Goal: Transaction & Acquisition: Purchase product/service

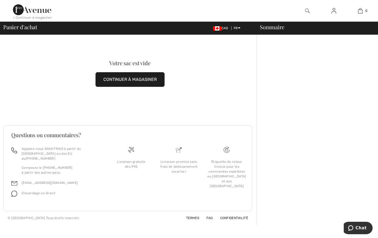
click at [46, 13] on img at bounding box center [32, 9] width 38 height 11
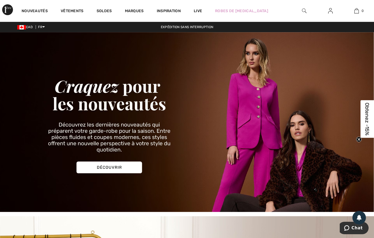
click at [331, 12] on img at bounding box center [330, 11] width 5 height 6
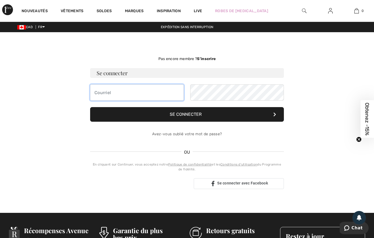
type input "[PERSON_NAME][EMAIL_ADDRESS][DOMAIN_NAME]"
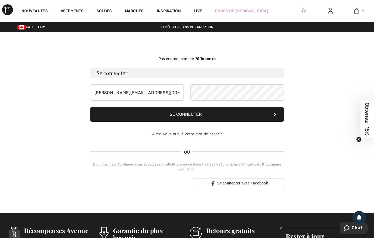
click at [203, 113] on button "Se connecter" at bounding box center [187, 114] width 194 height 15
click at [177, 91] on div "[PERSON_NAME][EMAIL_ADDRESS][DOMAIN_NAME]" at bounding box center [187, 92] width 194 height 16
click at [158, 112] on button "Se connecter" at bounding box center [187, 114] width 194 height 15
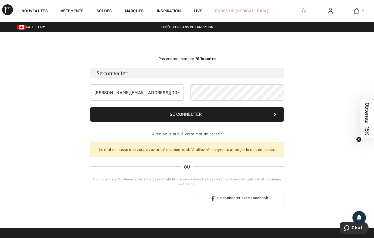
click at [213, 112] on button "Se connecter" at bounding box center [187, 114] width 194 height 15
click at [169, 90] on input "elaine_deneumoustier@live.ca" at bounding box center [137, 92] width 94 height 16
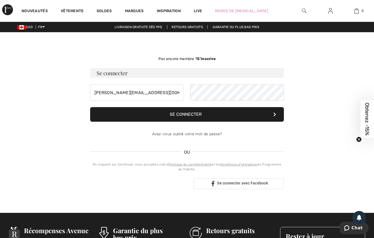
click at [333, 13] on img at bounding box center [330, 11] width 5 height 6
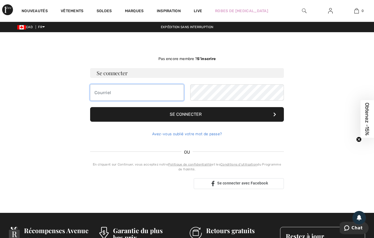
type input "[PERSON_NAME][EMAIL_ADDRESS][DOMAIN_NAME]"
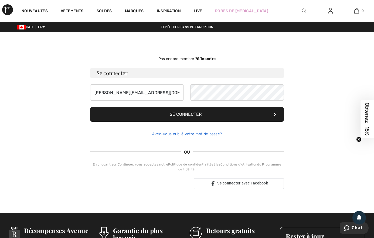
click at [199, 135] on link "Avez-vous oublié votre mot de passe?" at bounding box center [187, 134] width 70 height 5
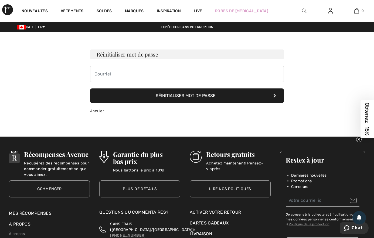
click at [190, 95] on button "Réinitialiser mot de passe" at bounding box center [187, 95] width 194 height 15
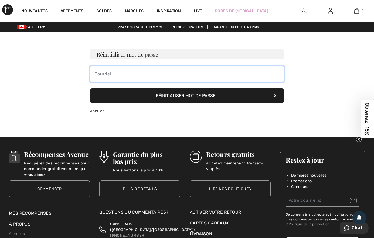
click at [111, 76] on input "email" at bounding box center [187, 74] width 194 height 16
type input "elaine_deneumoustier@live.ca"
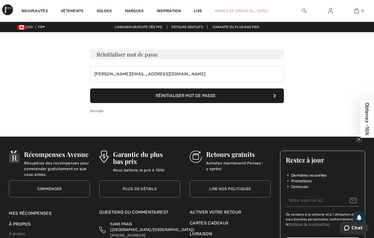
click at [181, 97] on button "Réinitialiser mot de passe" at bounding box center [187, 95] width 194 height 15
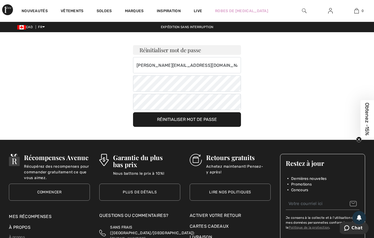
click at [133, 101] on div "Réinitialiser mot de passe elaine_deneumoustier@live.ca Votre mot de passe doit…" at bounding box center [187, 79] width 374 height 95
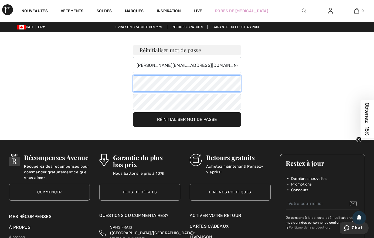
click at [122, 80] on div "Réinitialiser mot de passe elaine_deneumoustier@live.ca Votre mot de passe doit…" at bounding box center [187, 79] width 374 height 95
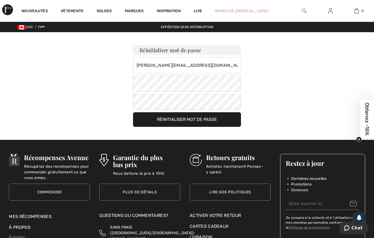
click at [112, 103] on div "Réinitialiser mot de passe elaine_deneumoustier@live.ca Votre mot de passe doit…" at bounding box center [187, 79] width 374 height 95
drag, startPoint x: 113, startPoint y: 109, endPoint x: 125, endPoint y: 116, distance: 13.8
click at [113, 109] on div "Réinitialiser mot de passe elaine_deneumoustier@live.ca Votre mot de passe doit…" at bounding box center [187, 79] width 374 height 95
click at [161, 121] on button "Réinitialiser mot de passe" at bounding box center [187, 119] width 108 height 15
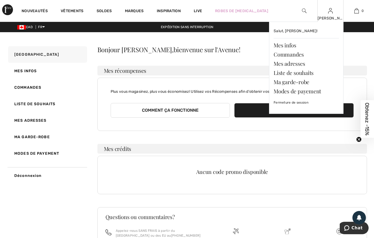
click at [327, 12] on div "[PERSON_NAME] [PERSON_NAME]! Mes infos Commandes Mes adresses Liste de souhaits…" at bounding box center [331, 11] width 26 height 22
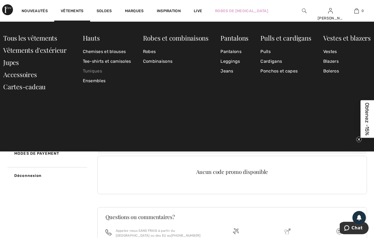
click at [99, 72] on link "Tuniques" at bounding box center [107, 71] width 48 height 10
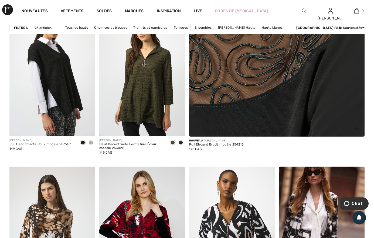
scroll to position [243, 0]
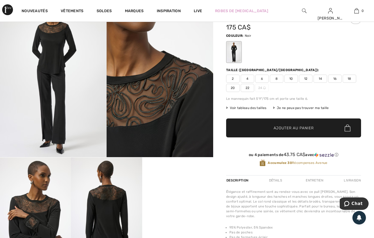
scroll to position [108, 0]
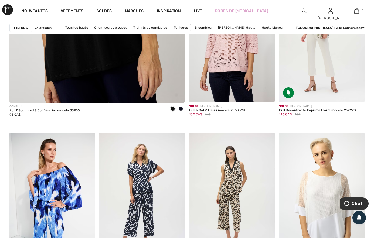
scroll to position [1594, 0]
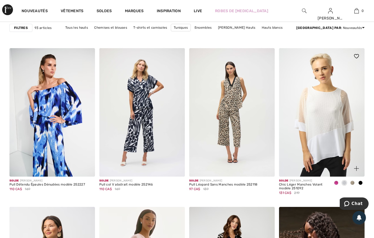
click at [337, 180] on span at bounding box center [336, 182] width 4 height 4
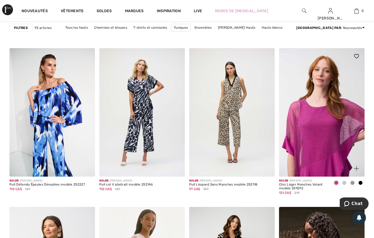
click at [361, 180] on span at bounding box center [361, 182] width 4 height 4
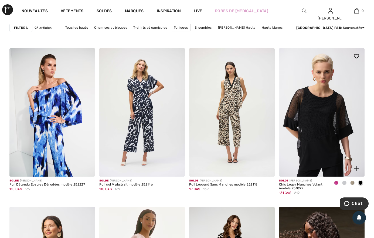
click at [351, 180] on span at bounding box center [353, 182] width 4 height 4
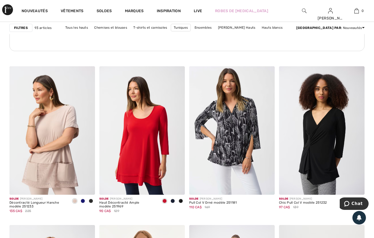
scroll to position [1966, 0]
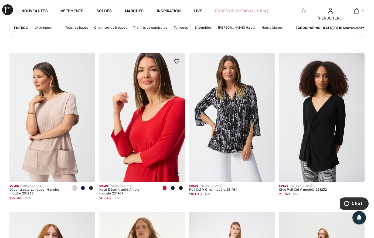
click at [158, 92] on img at bounding box center [142, 117] width 86 height 129
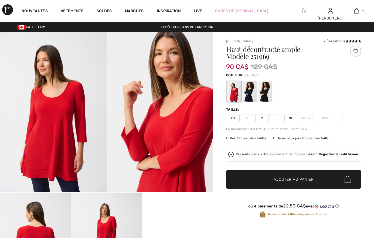
click at [252, 95] on div at bounding box center [250, 91] width 14 height 20
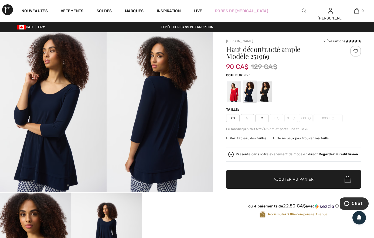
click at [267, 92] on div at bounding box center [265, 91] width 14 height 20
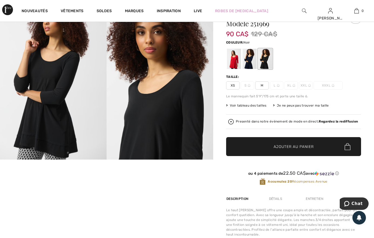
scroll to position [27, 0]
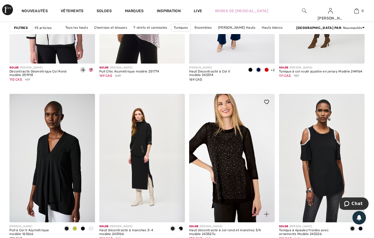
scroll to position [2236, 0]
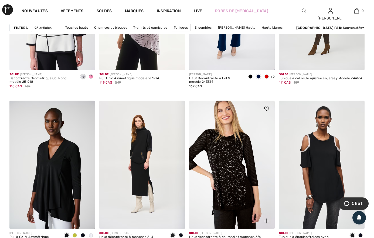
click at [245, 110] on img at bounding box center [232, 164] width 86 height 129
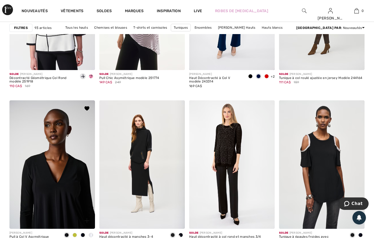
click at [47, 121] on img at bounding box center [52, 164] width 86 height 129
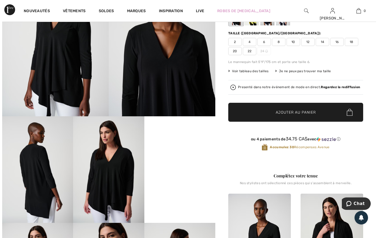
scroll to position [81, 0]
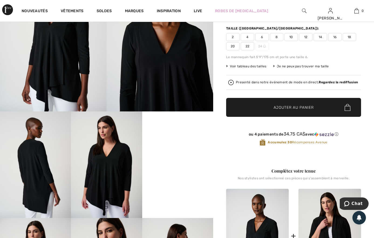
click at [58, 87] on img at bounding box center [53, 31] width 107 height 160
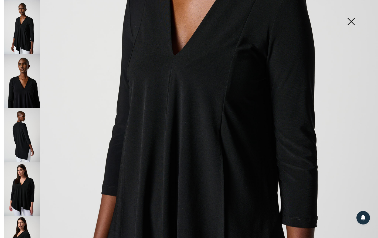
scroll to position [189, 0]
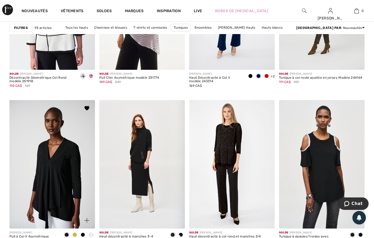
click at [92, 232] on span at bounding box center [91, 234] width 4 height 4
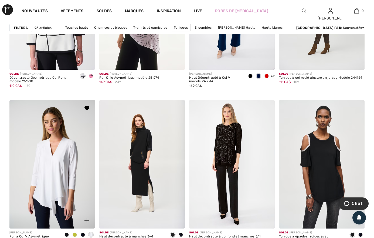
click at [83, 232] on span at bounding box center [83, 234] width 4 height 4
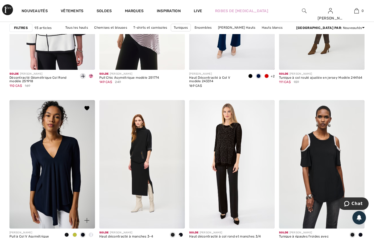
click at [75, 232] on span at bounding box center [75, 234] width 4 height 4
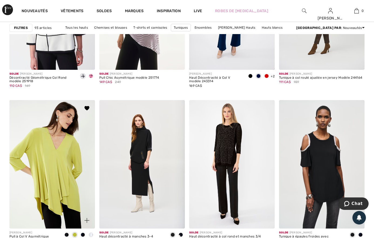
click at [82, 232] on span at bounding box center [83, 234] width 4 height 4
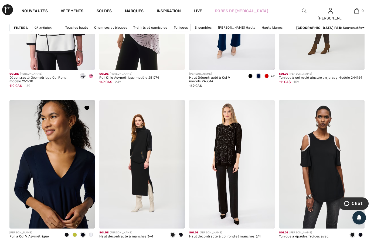
click at [65, 141] on img at bounding box center [52, 164] width 86 height 129
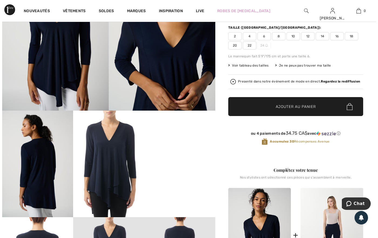
scroll to position [81, 0]
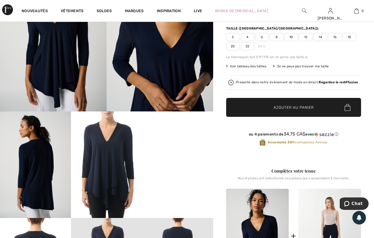
click at [111, 167] on img at bounding box center [106, 164] width 71 height 107
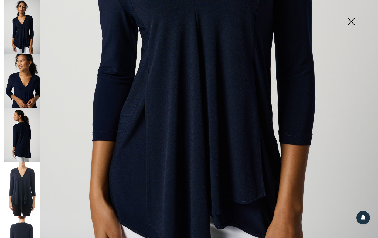
scroll to position [324, 0]
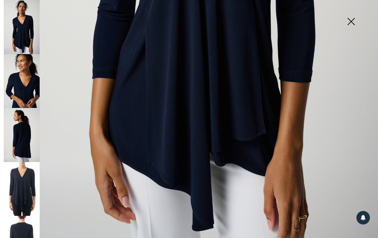
click at [28, 188] on img at bounding box center [22, 189] width 36 height 54
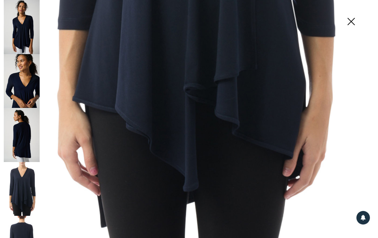
click at [27, 125] on img at bounding box center [22, 135] width 36 height 54
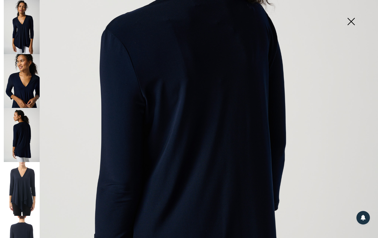
scroll to position [0, 0]
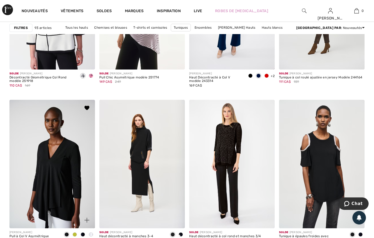
click at [82, 232] on span at bounding box center [83, 234] width 4 height 4
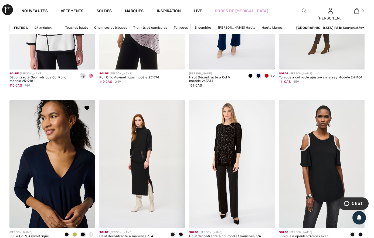
click at [67, 134] on img at bounding box center [52, 164] width 86 height 129
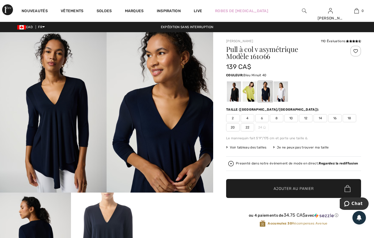
click at [348, 118] on span "18" at bounding box center [350, 118] width 14 height 8
click at [295, 189] on span "Ajouter au panier" at bounding box center [294, 189] width 40 height 6
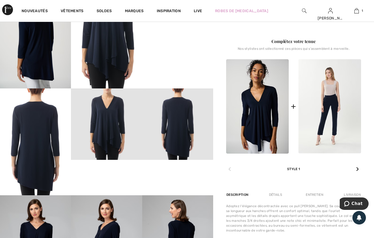
scroll to position [216, 0]
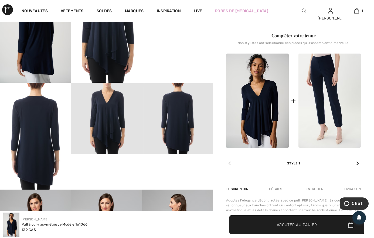
click at [341, 122] on img at bounding box center [330, 100] width 63 height 94
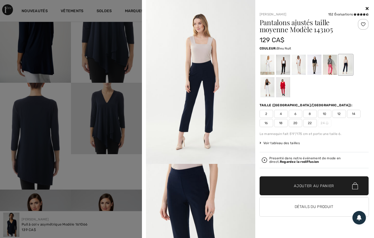
click at [284, 124] on span "18" at bounding box center [281, 123] width 14 height 8
click at [312, 186] on span "Ajouter au panier" at bounding box center [314, 186] width 40 height 6
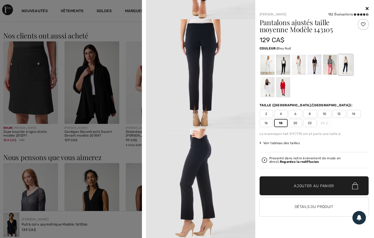
scroll to position [594, 0]
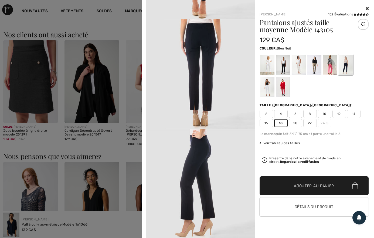
drag, startPoint x: 368, startPoint y: 9, endPoint x: 348, endPoint y: 0, distance: 21.6
click at [367, 8] on icon at bounding box center [367, 8] width 3 height 4
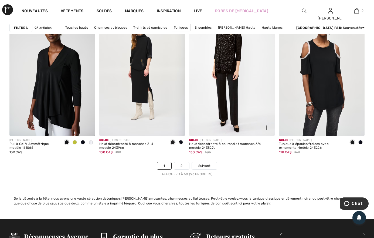
scroll to position [2345, 0]
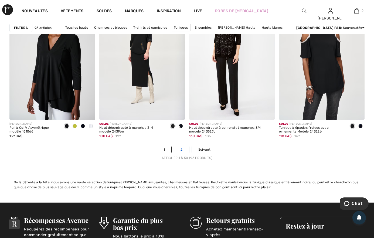
click at [180, 146] on link "2" at bounding box center [181, 149] width 15 height 7
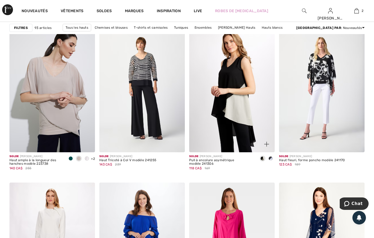
scroll to position [756, 0]
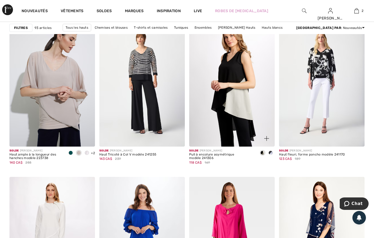
click at [242, 95] on img at bounding box center [232, 82] width 86 height 129
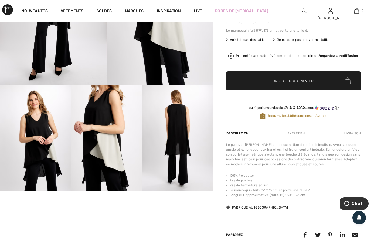
scroll to position [108, 0]
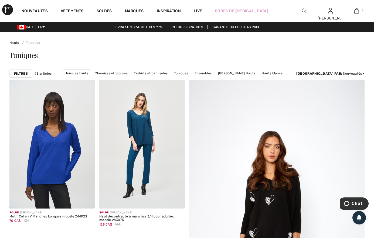
click at [305, 12] on img at bounding box center [304, 11] width 5 height 6
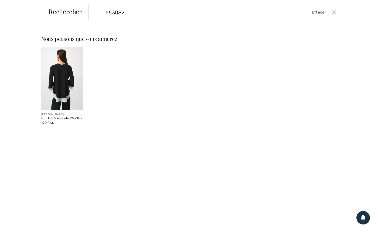
type input "253082"
click at [66, 93] on img at bounding box center [62, 78] width 42 height 63
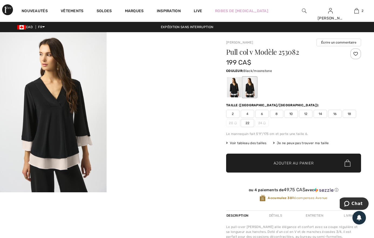
click at [352, 114] on span "18" at bounding box center [350, 114] width 14 height 8
click at [302, 163] on span "Ajouter au panier" at bounding box center [294, 163] width 40 height 6
click at [161, 86] on video "Your browser does not support the video tag." at bounding box center [160, 58] width 107 height 53
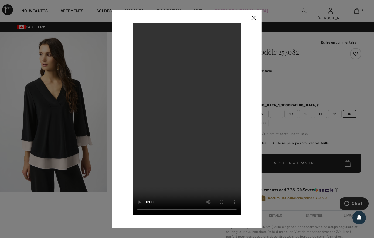
click at [72, 150] on div at bounding box center [187, 119] width 374 height 238
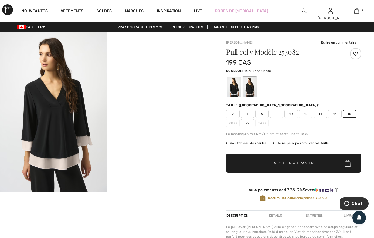
click at [237, 87] on div at bounding box center [234, 87] width 14 height 20
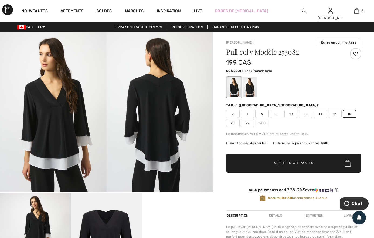
click at [253, 88] on div at bounding box center [250, 87] width 14 height 20
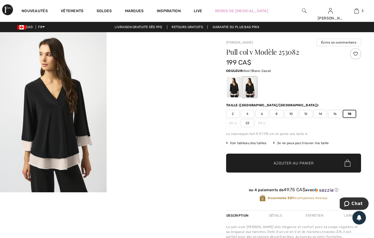
click at [231, 91] on div at bounding box center [234, 87] width 14 height 20
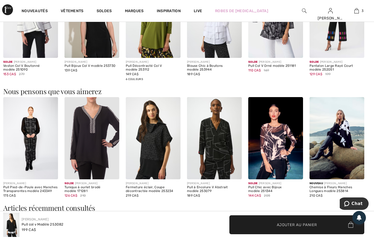
scroll to position [378, 0]
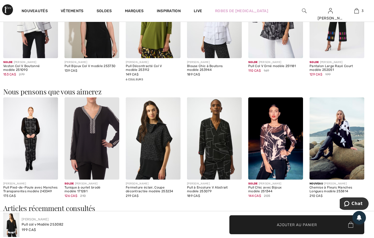
click at [277, 138] on img at bounding box center [276, 138] width 55 height 82
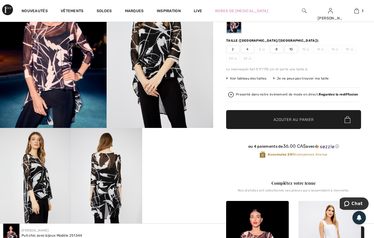
scroll to position [54, 0]
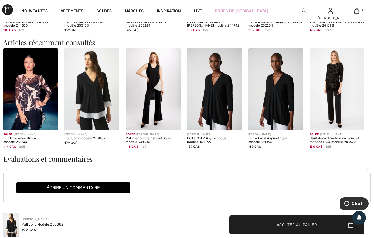
scroll to position [540, 0]
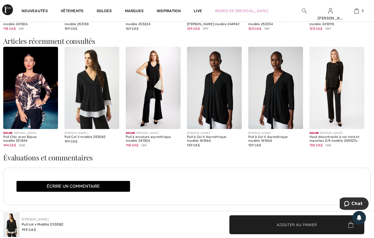
click at [317, 85] on img at bounding box center [337, 88] width 55 height 82
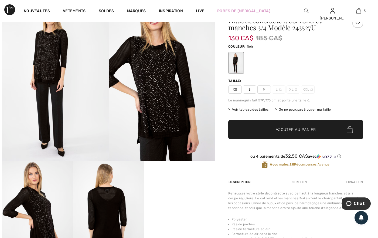
scroll to position [81, 0]
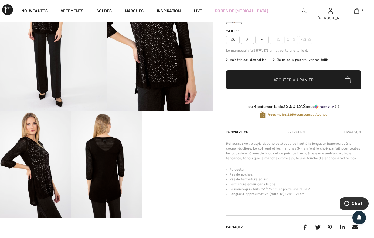
click at [105, 174] on img at bounding box center [106, 164] width 71 height 107
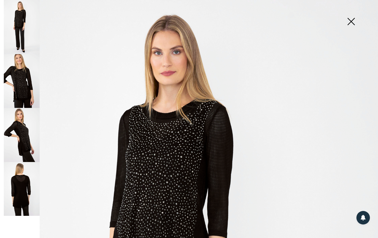
scroll to position [108, 0]
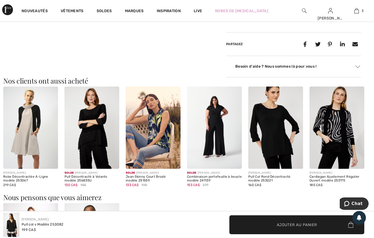
scroll to position [248, 0]
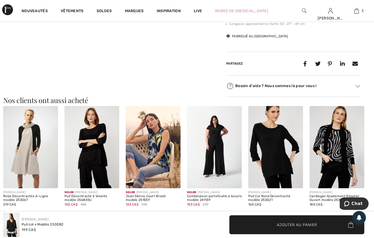
click at [214, 155] on img at bounding box center [214, 147] width 55 height 82
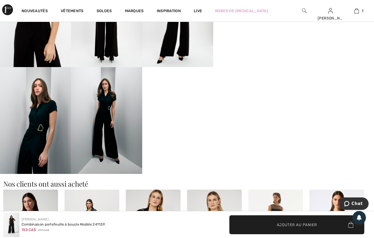
scroll to position [351, 0]
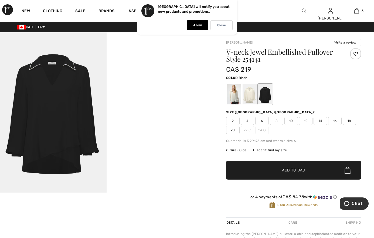
click at [252, 98] on div at bounding box center [250, 94] width 14 height 20
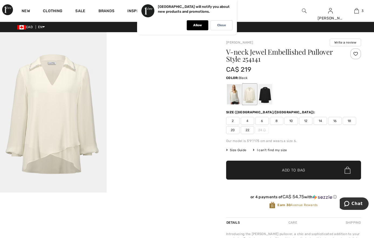
click at [264, 95] on div at bounding box center [265, 94] width 14 height 20
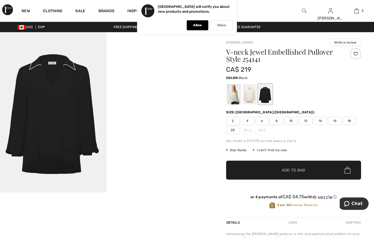
click at [336, 122] on span "16" at bounding box center [335, 121] width 14 height 8
click at [249, 98] on div at bounding box center [250, 94] width 14 height 20
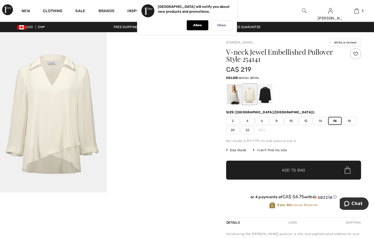
click at [233, 101] on div at bounding box center [234, 94] width 14 height 20
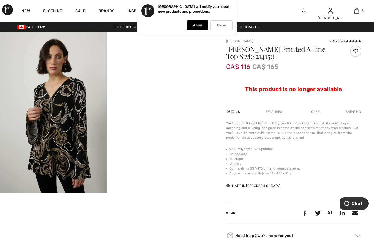
drag, startPoint x: 227, startPoint y: 51, endPoint x: 261, endPoint y: 59, distance: 35.4
click at [261, 59] on h1 "[PERSON_NAME] Printed A-line Top Style 214150" at bounding box center [282, 53] width 113 height 14
drag, startPoint x: 261, startPoint y: 59, endPoint x: 255, endPoint y: 56, distance: 7.1
copy h1 "[PERSON_NAME] Printed A-line Top Style 214150"
